Goal: Information Seeking & Learning: Learn about a topic

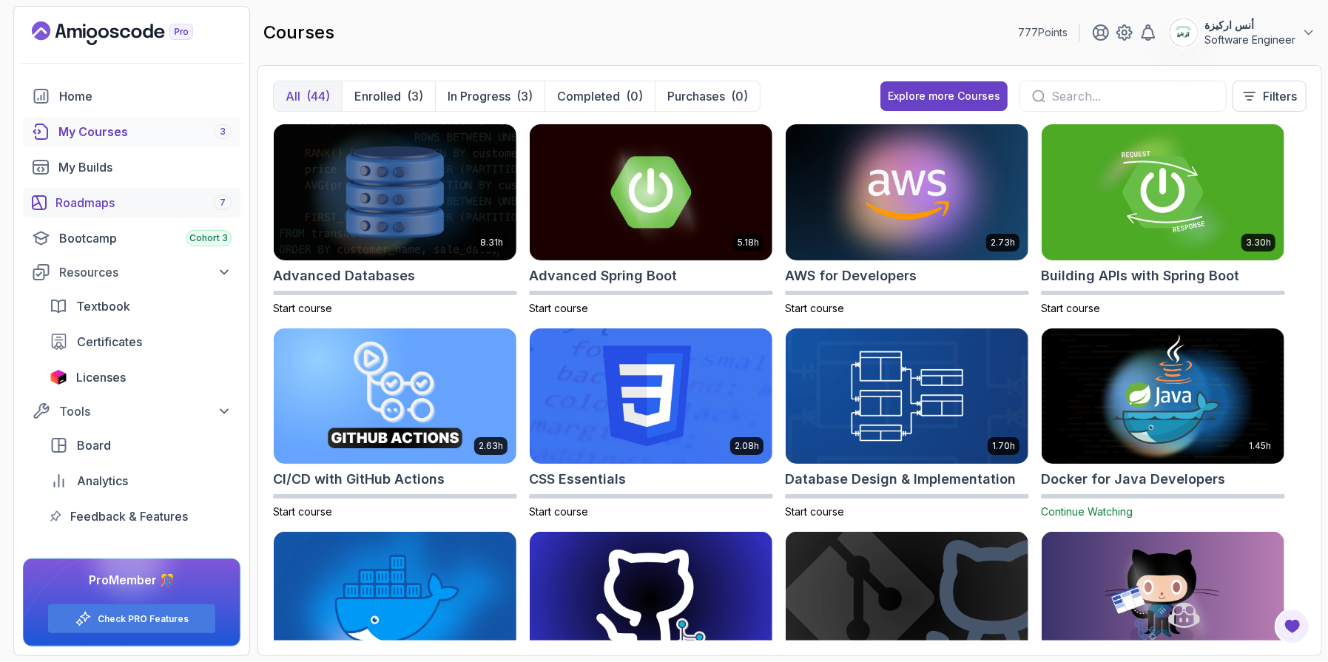
click at [115, 207] on div "Roadmaps 7" at bounding box center [143, 203] width 176 height 18
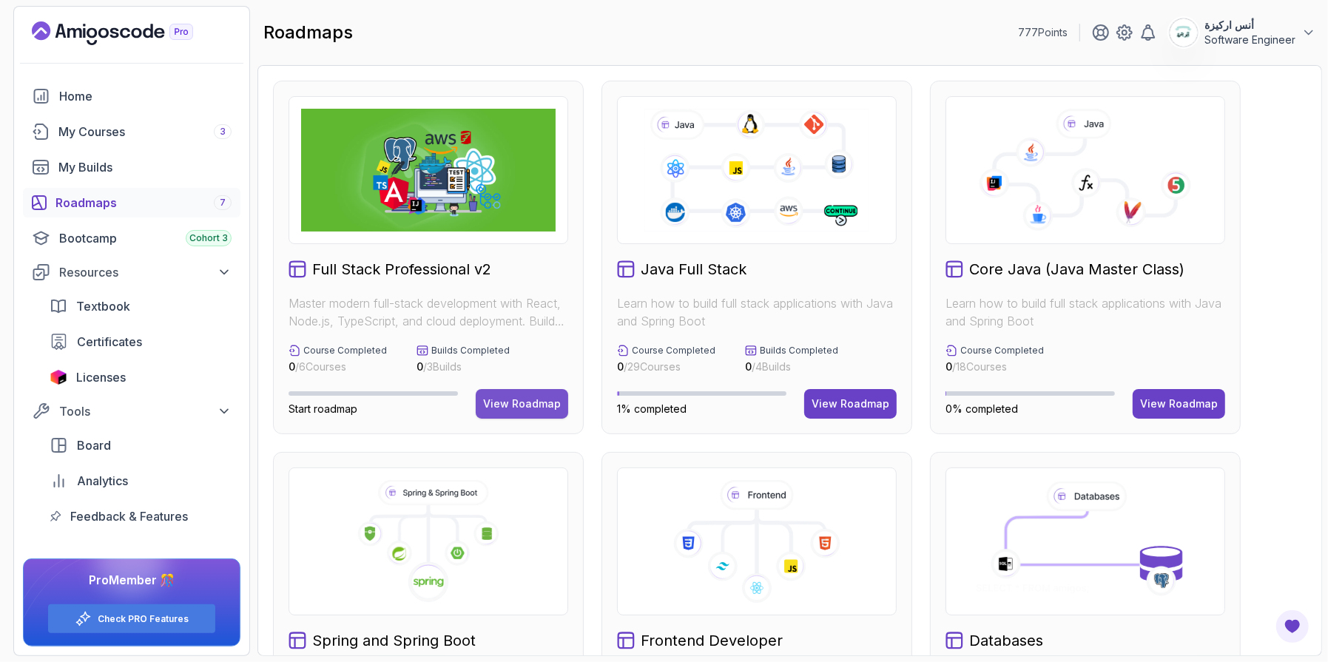
click at [494, 392] on button "View Roadmap" at bounding box center [522, 404] width 92 height 30
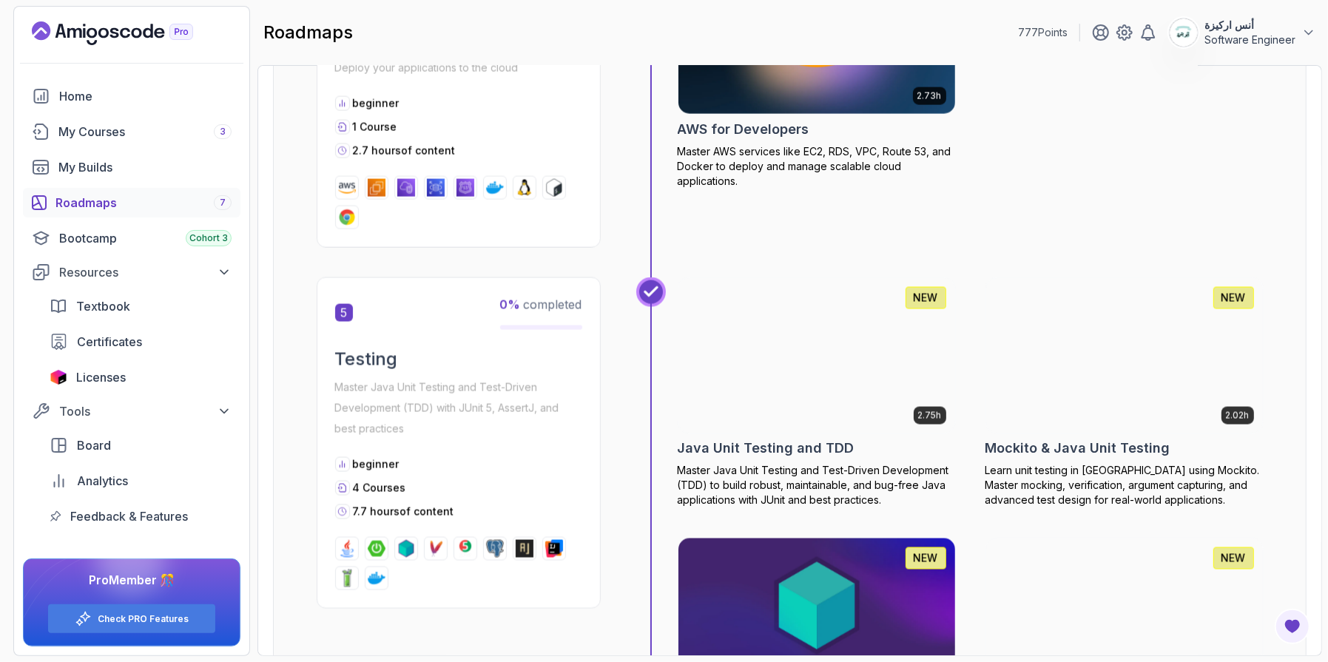
scroll to position [1923, 0]
